Goal: Task Accomplishment & Management: Use online tool/utility

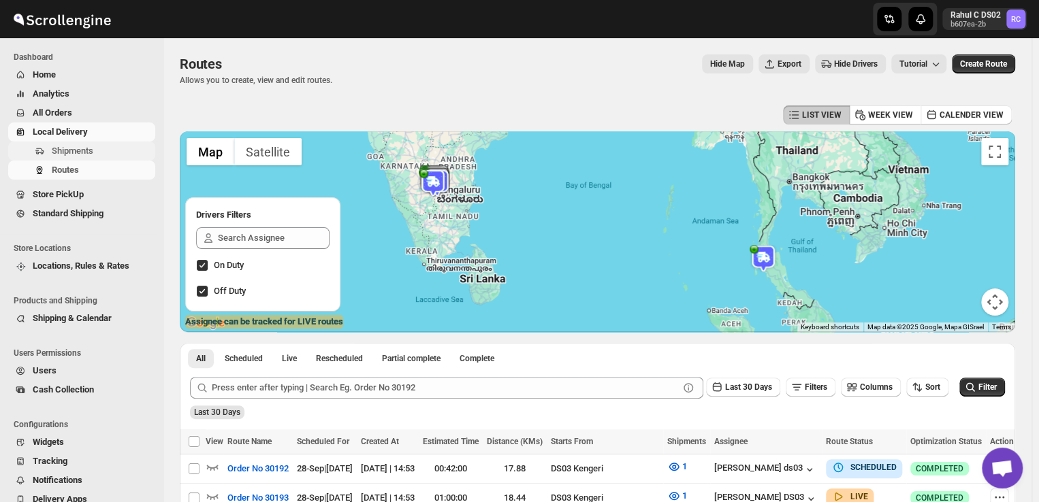
click at [63, 149] on span "Shipments" at bounding box center [73, 151] width 42 height 10
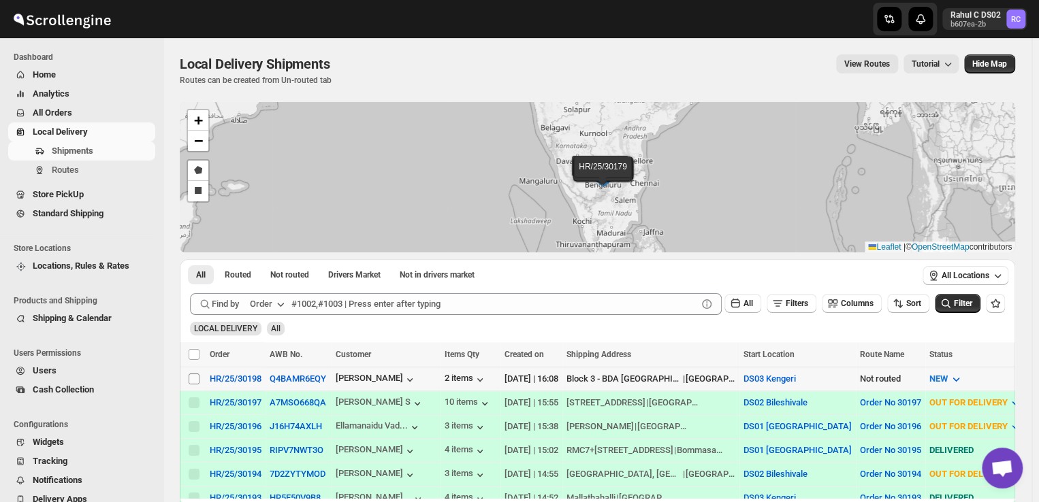
click at [193, 379] on input "Select shipment" at bounding box center [194, 379] width 11 height 11
checkbox input "true"
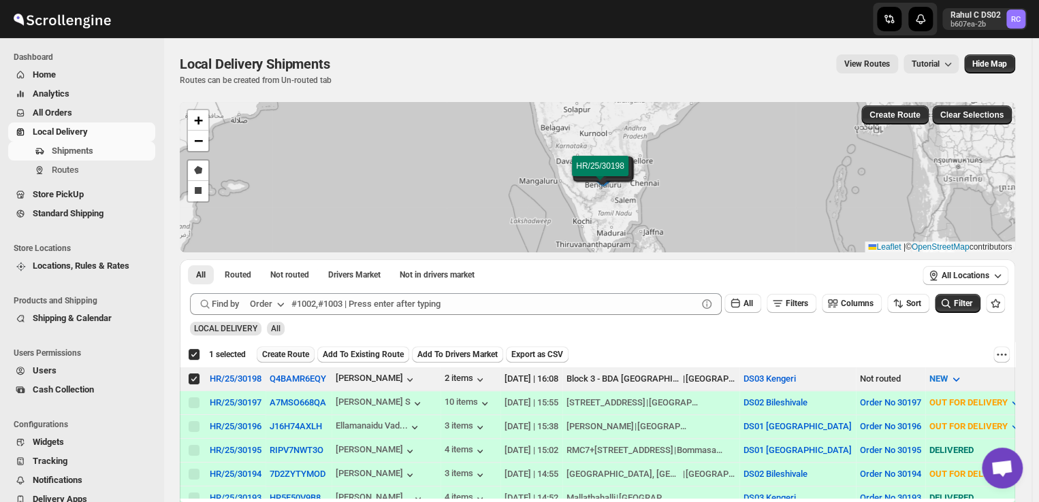
click at [279, 353] on span "Create Route" at bounding box center [285, 354] width 47 height 11
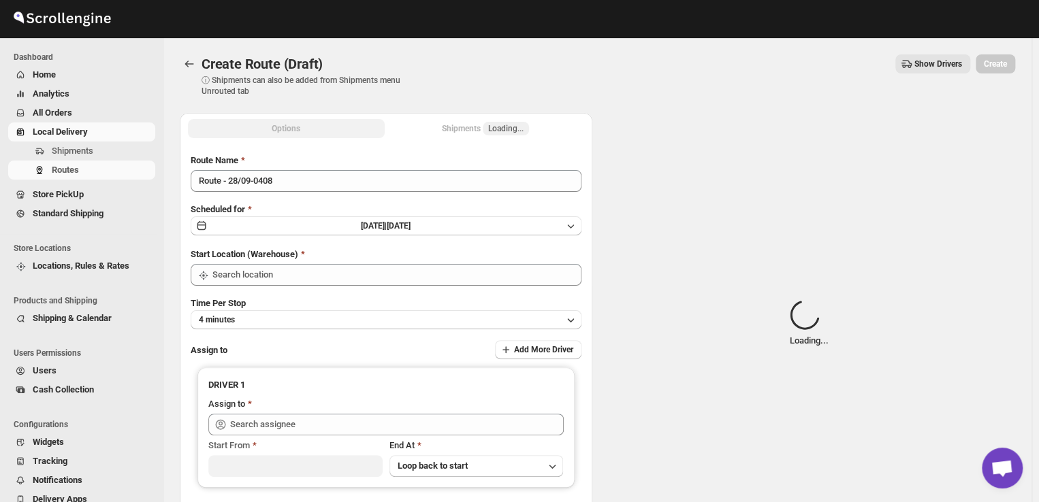
type input "DS03 Kengeri"
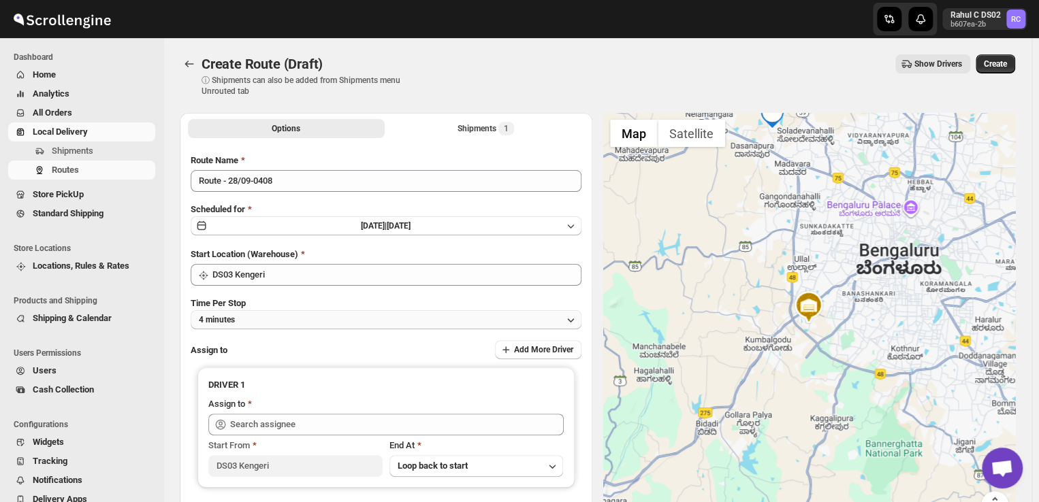
click at [265, 320] on button "4 minutes" at bounding box center [386, 319] width 391 height 19
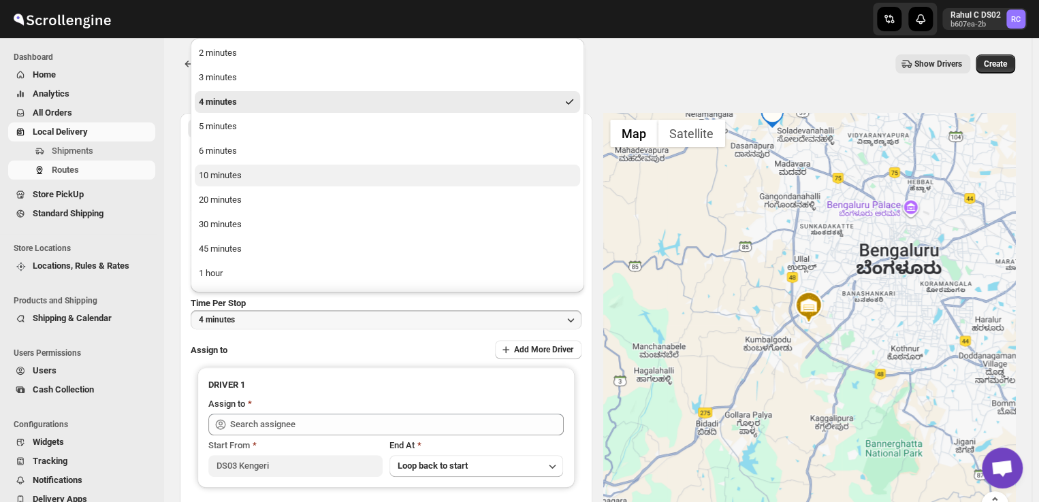
click at [207, 175] on div "10 minutes" at bounding box center [220, 176] width 43 height 14
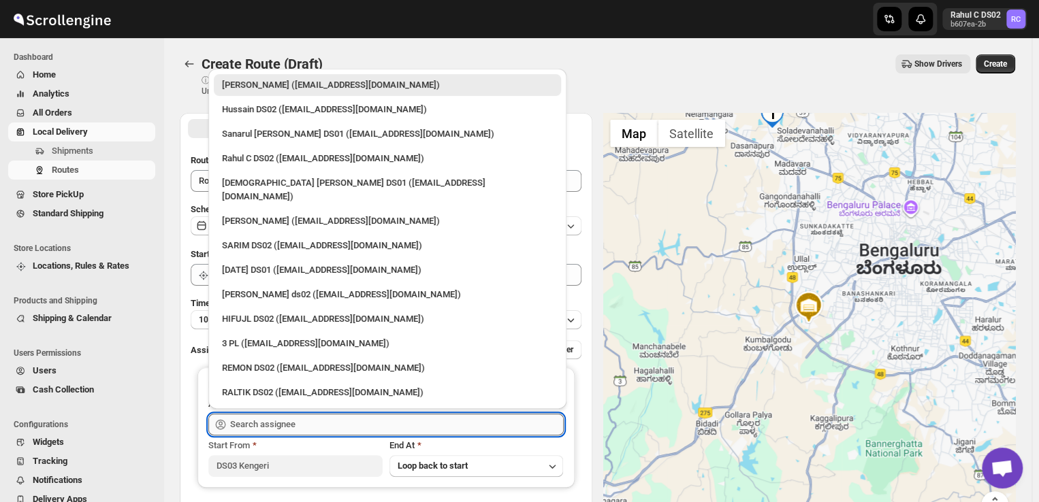
click at [302, 429] on input "text" at bounding box center [396, 425] width 333 height 22
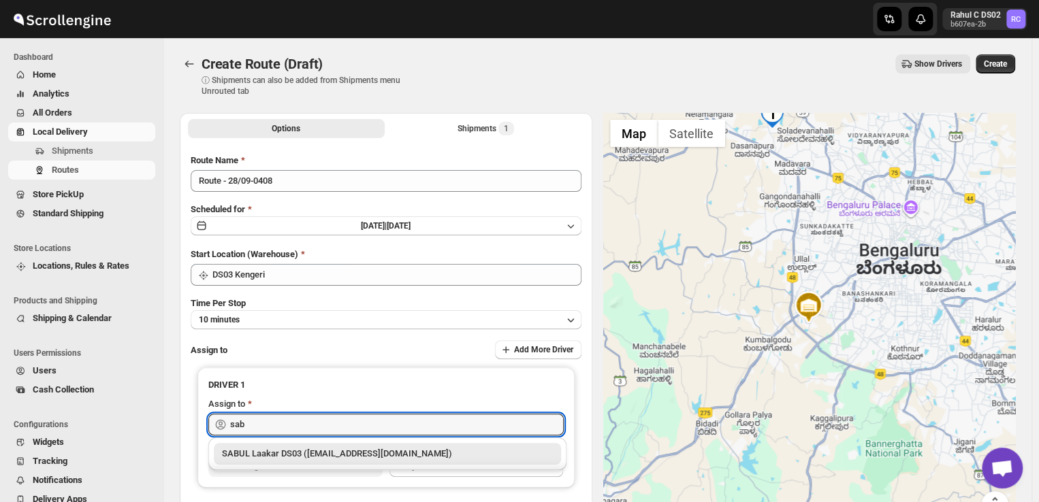
click at [310, 451] on div "SABUL Laakar DS03 ([EMAIL_ADDRESS][DOMAIN_NAME])" at bounding box center [387, 454] width 331 height 14
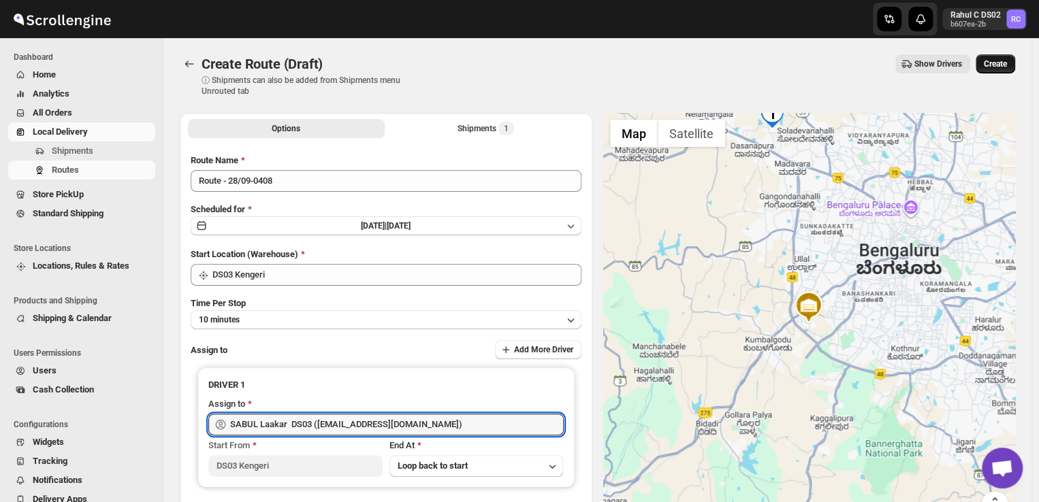
type input "SABUL Laakar DS03 ([EMAIL_ADDRESS][DOMAIN_NAME])"
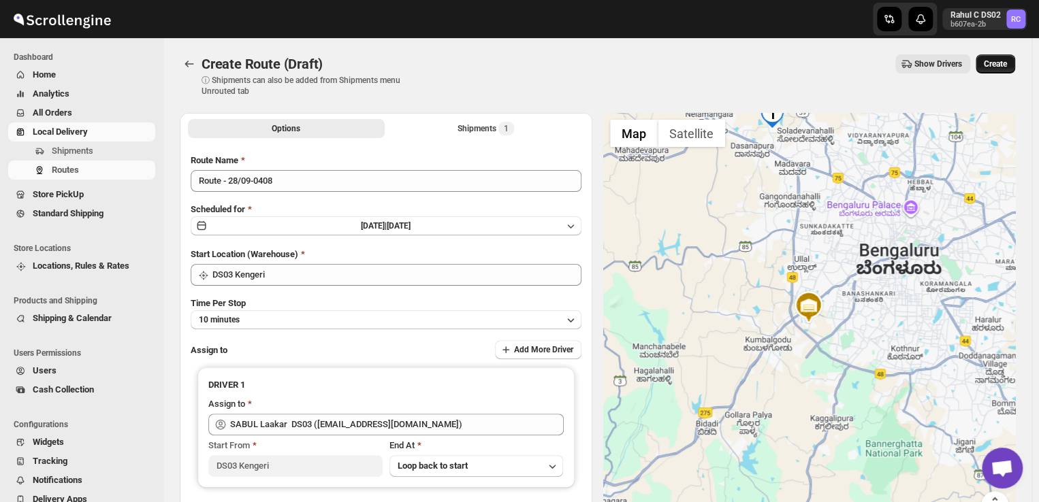
click at [1007, 60] on span "Create" at bounding box center [994, 64] width 23 height 11
